Goal: Task Accomplishment & Management: Manage account settings

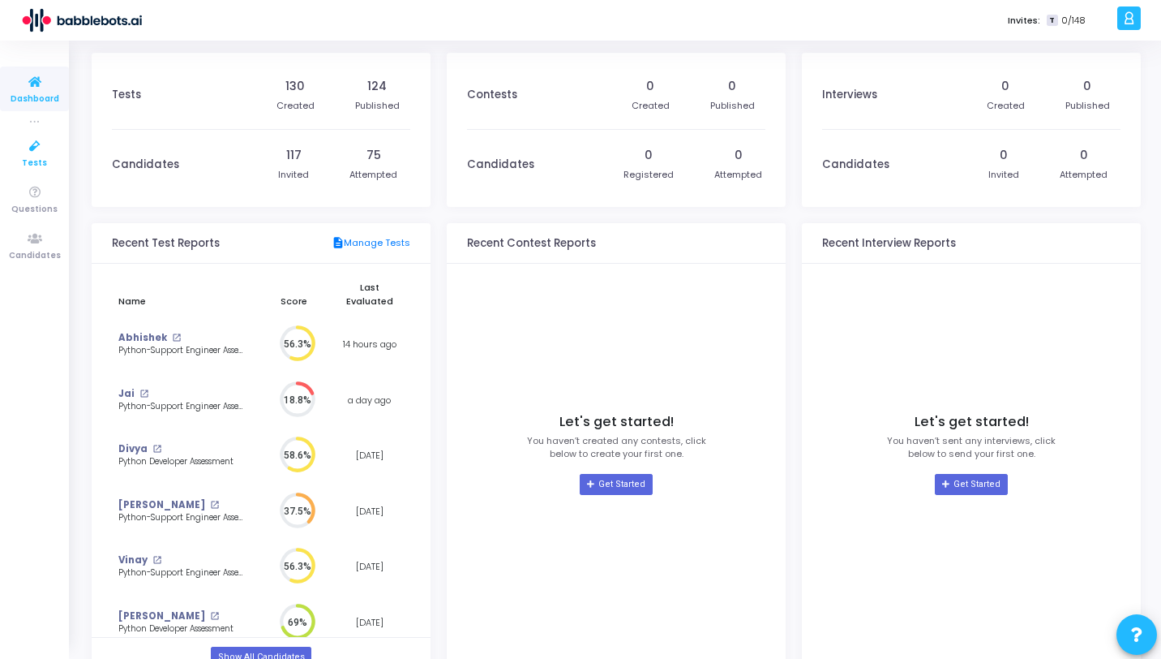
click at [37, 150] on icon at bounding box center [35, 146] width 34 height 20
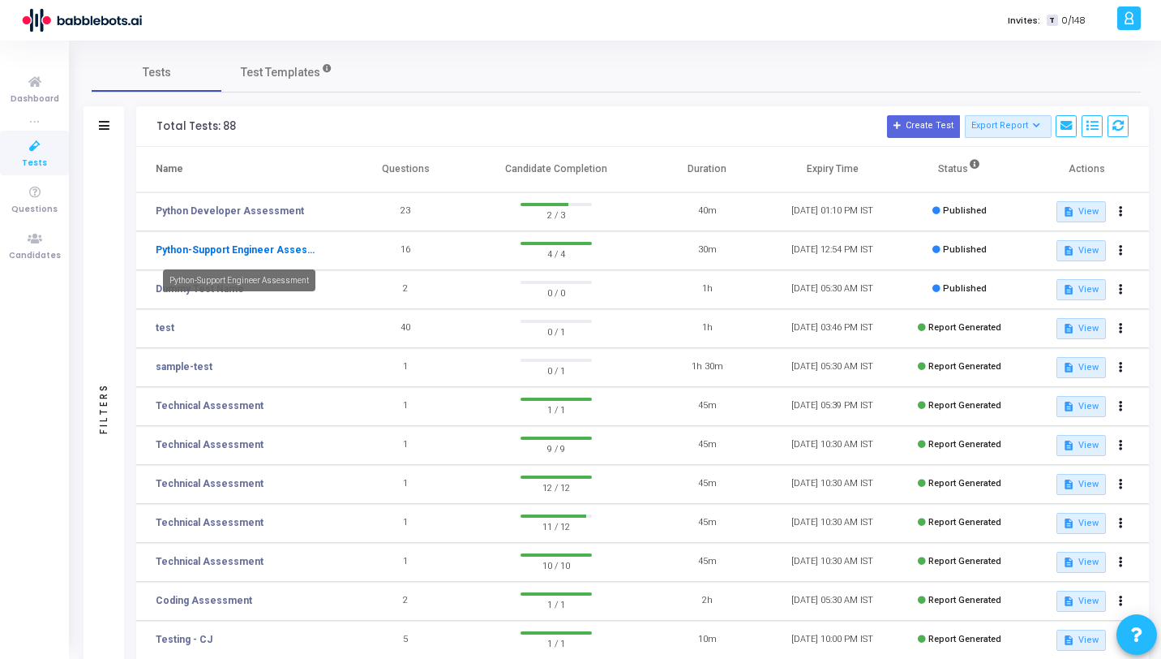
click at [266, 251] on link "Python-Support Engineer Assessment" at bounding box center [237, 250] width 162 height 15
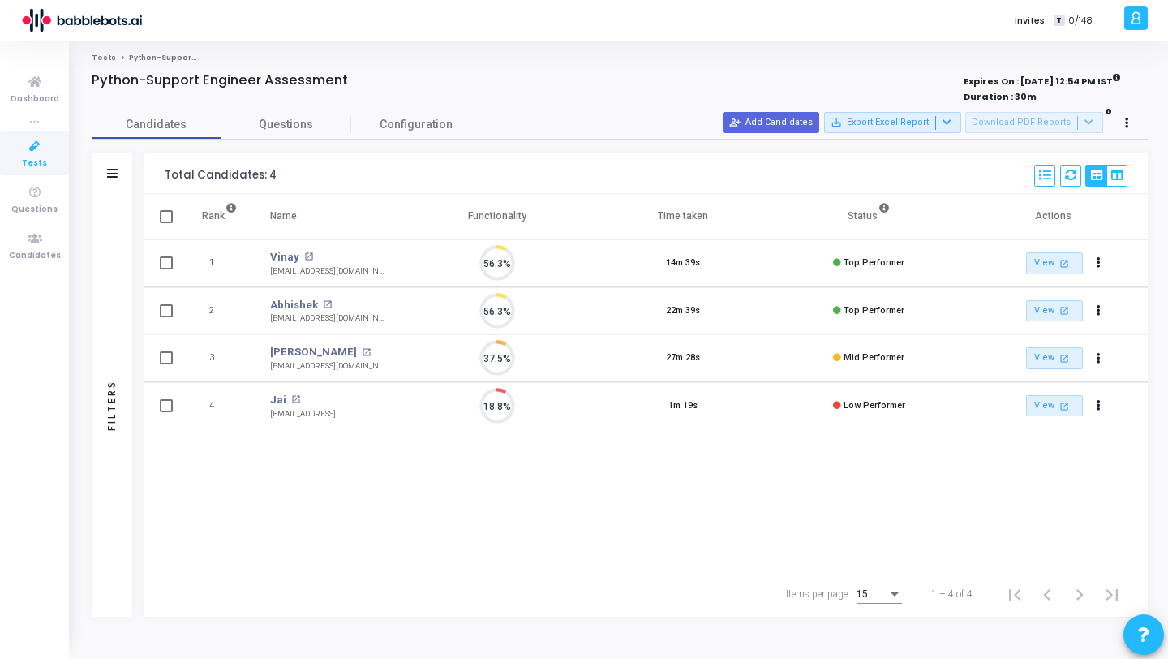
scroll to position [34, 41]
click at [313, 303] on link "Abhishek" at bounding box center [294, 305] width 48 height 16
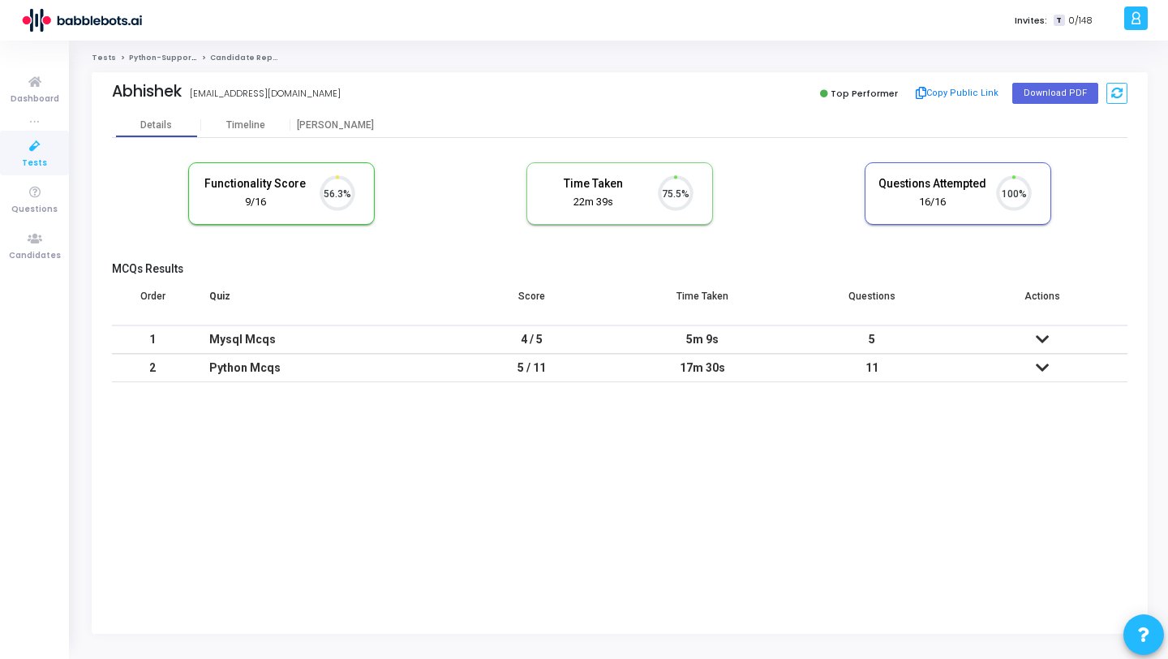
scroll to position [34, 41]
click at [956, 92] on button "Copy Public Link" at bounding box center [957, 93] width 93 height 24
click at [14, 152] on link "Tests" at bounding box center [34, 153] width 69 height 45
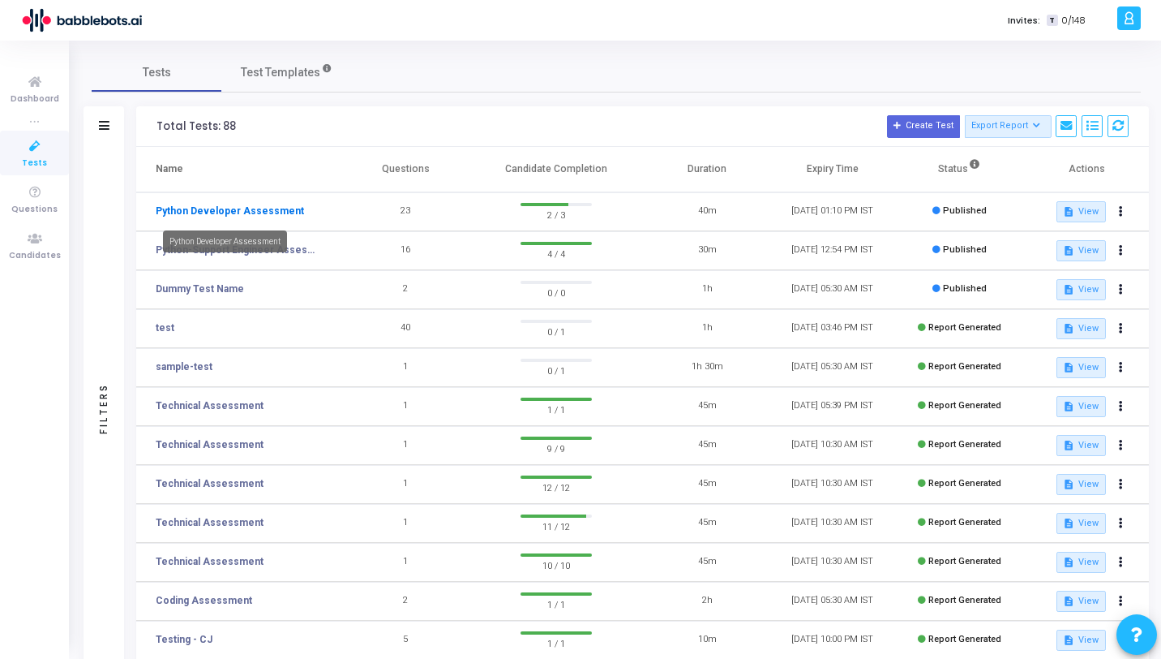
click at [249, 211] on link "Python Developer Assessment" at bounding box center [230, 211] width 148 height 15
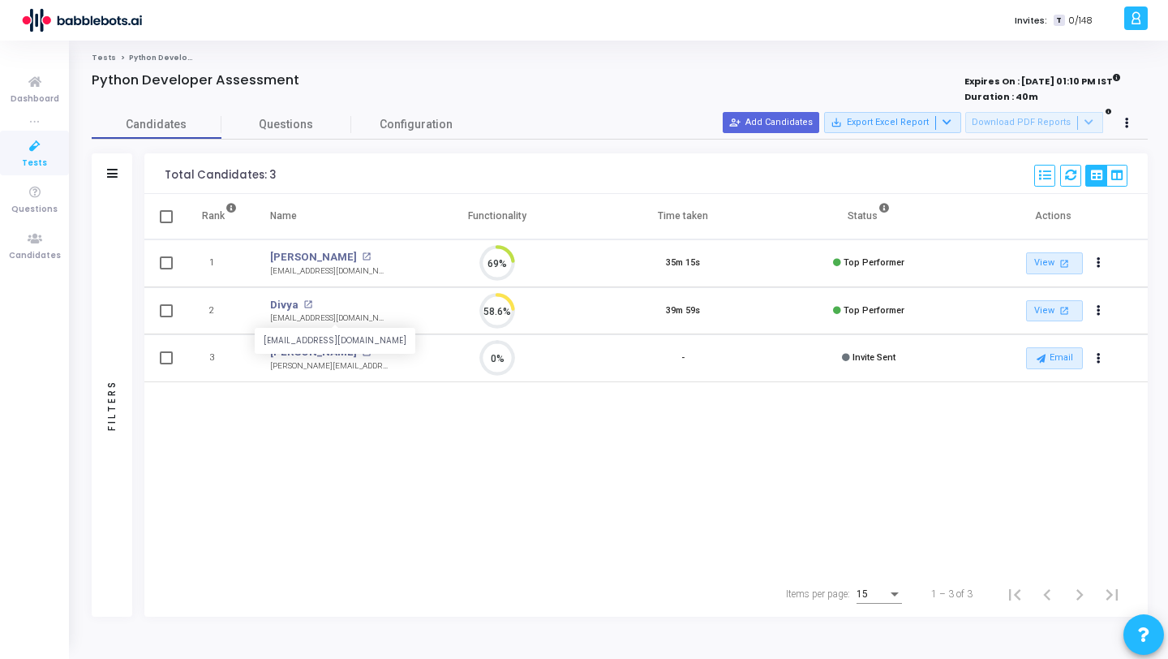
scroll to position [7, 7]
click at [300, 444] on div "Rank Name Functionality Time taken Status Actions 1 Dheeraj open_in_new dheerun…" at bounding box center [645, 382] width 1003 height 377
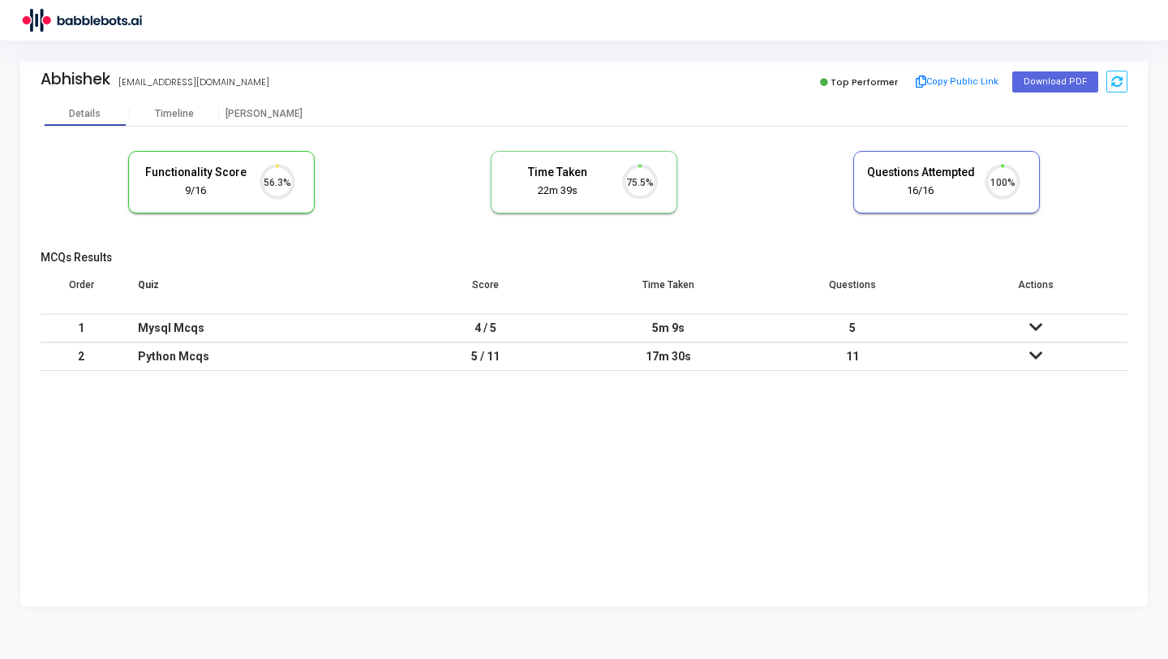
scroll to position [34, 41]
